Goal: Transaction & Acquisition: Subscribe to service/newsletter

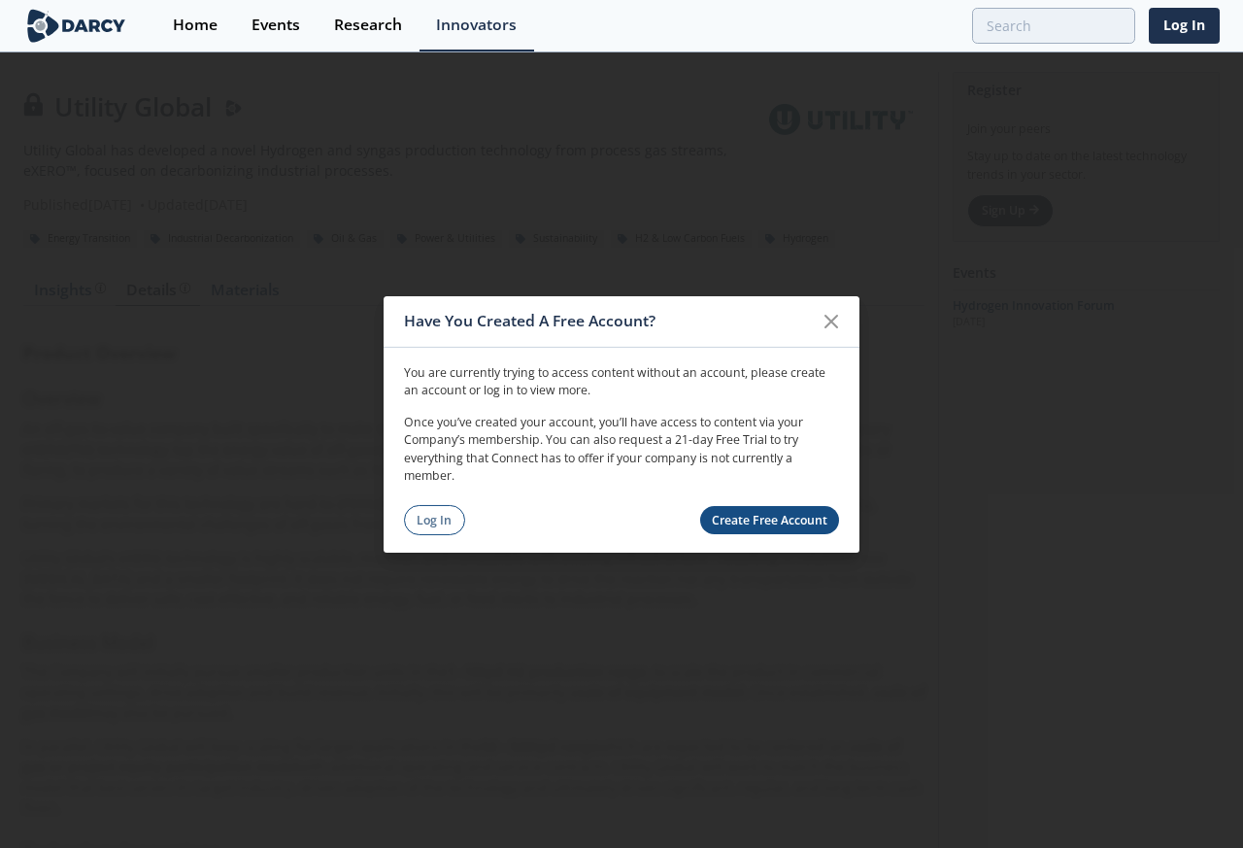
click link "Create Free Account" at bounding box center [770, 520] width 140 height 28
